Goal: Navigation & Orientation: Find specific page/section

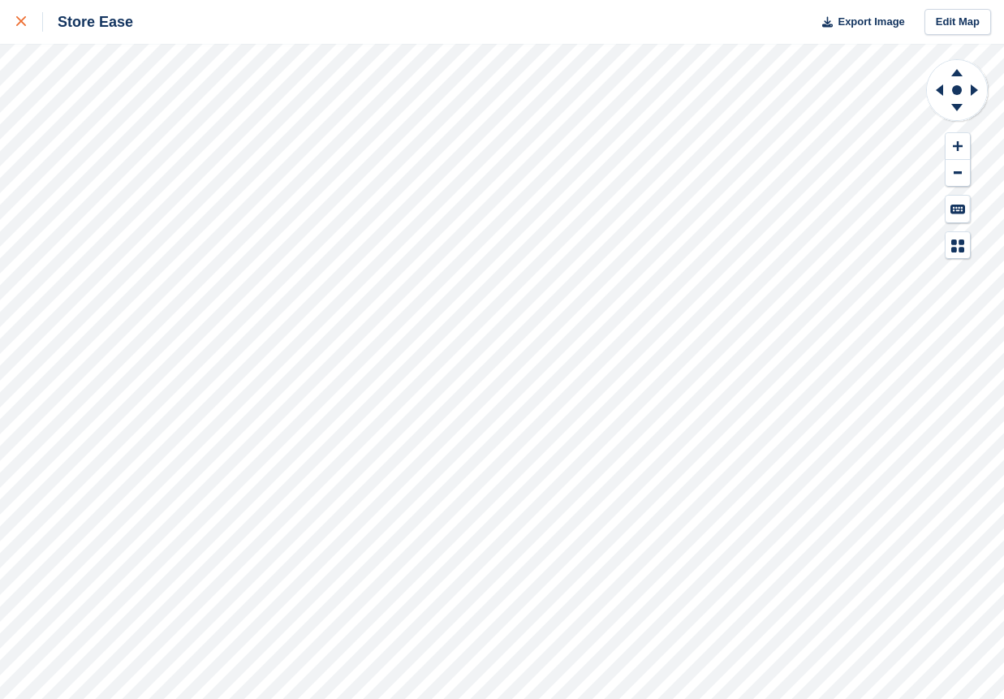
drag, startPoint x: 0, startPoint y: 0, endPoint x: 22, endPoint y: 26, distance: 34.0
click at [22, 26] on icon at bounding box center [21, 21] width 10 height 10
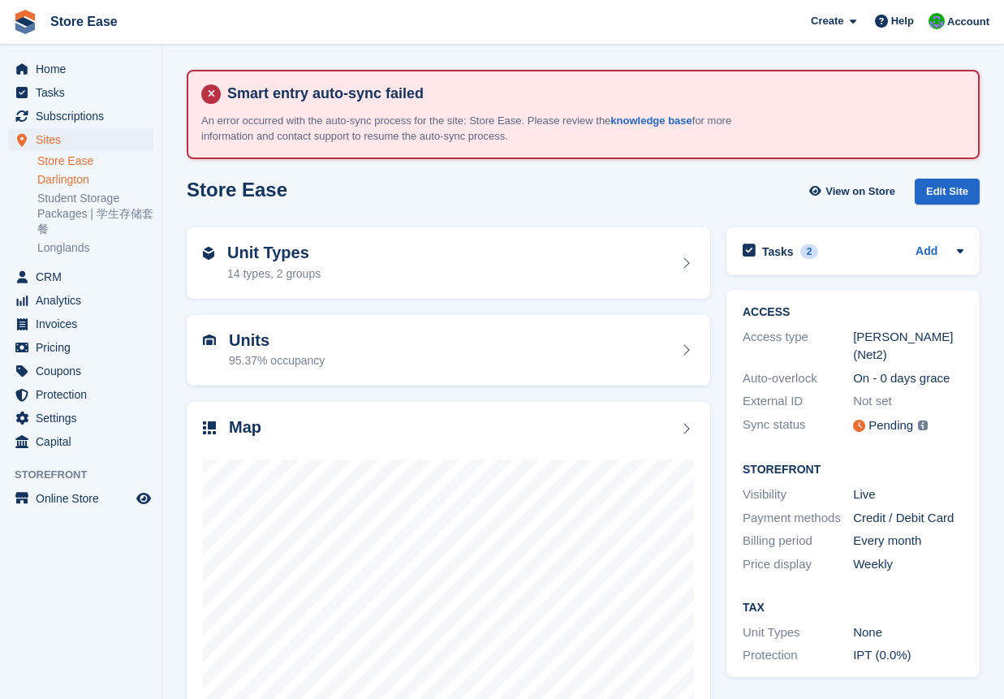
click at [48, 184] on link "Darlington" at bounding box center [95, 179] width 116 height 15
click at [55, 179] on link "Darlington" at bounding box center [95, 179] width 116 height 15
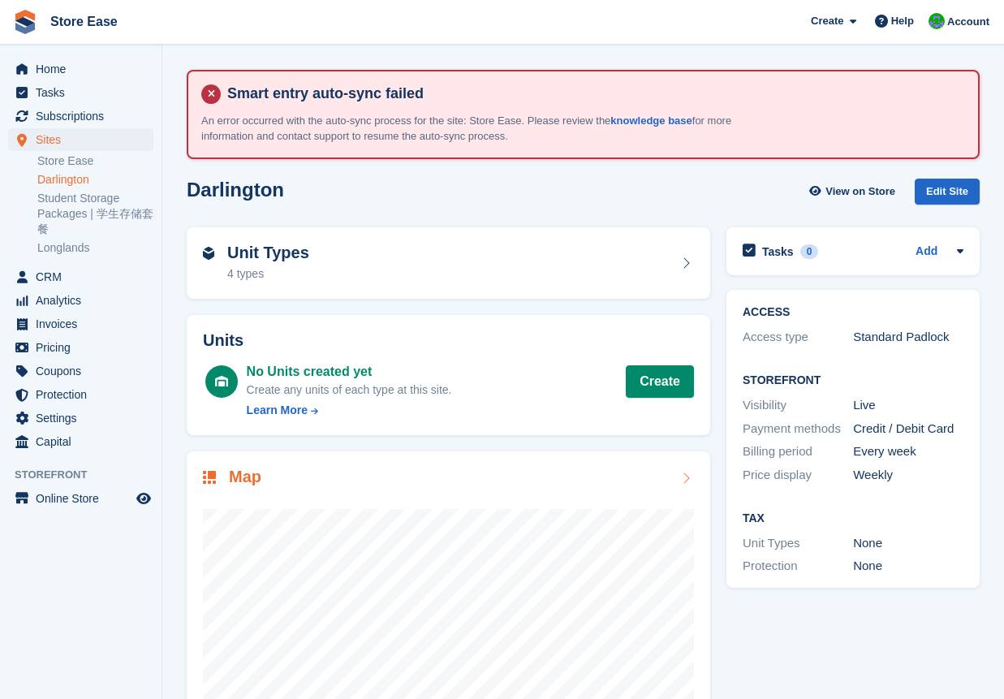
scroll to position [152, 0]
